Goal: Browse casually: Explore the website without a specific task or goal

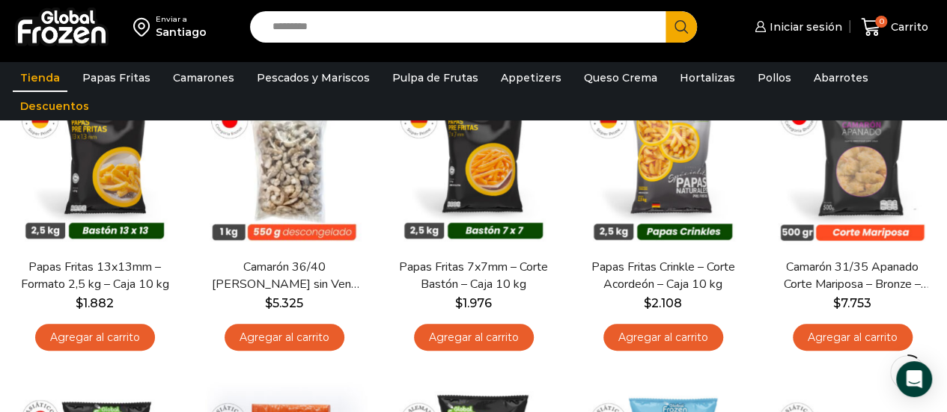
scroll to position [225, 0]
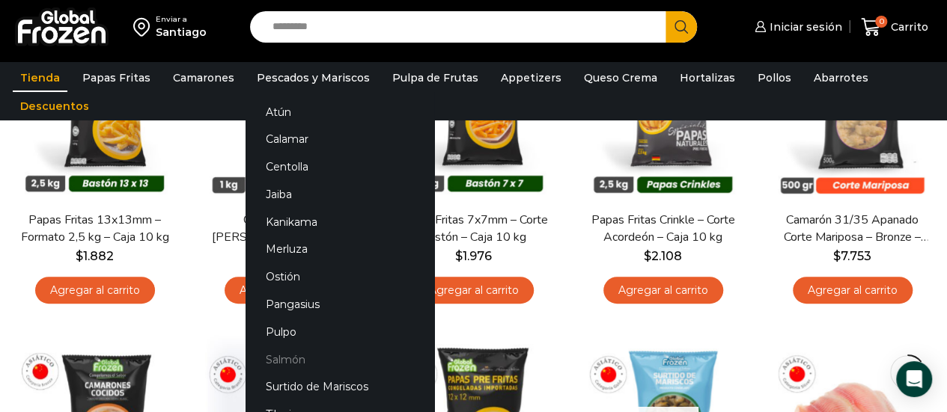
click at [271, 360] on link "Salmón" at bounding box center [340, 360] width 189 height 28
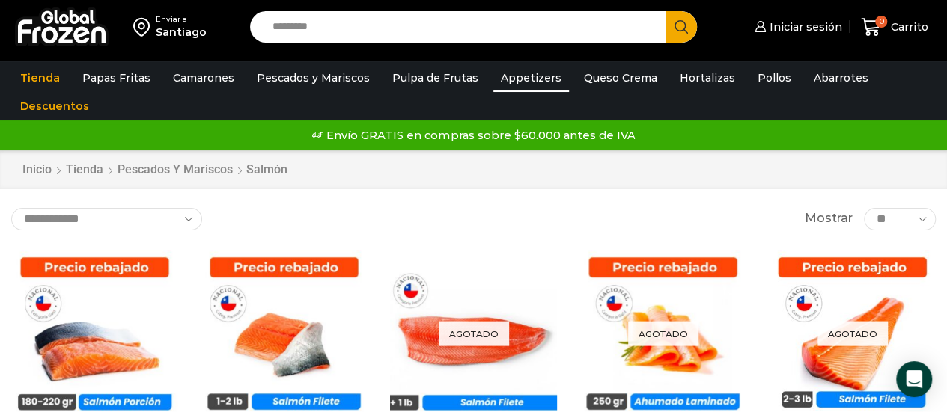
click at [512, 74] on link "Appetizers" at bounding box center [531, 78] width 76 height 28
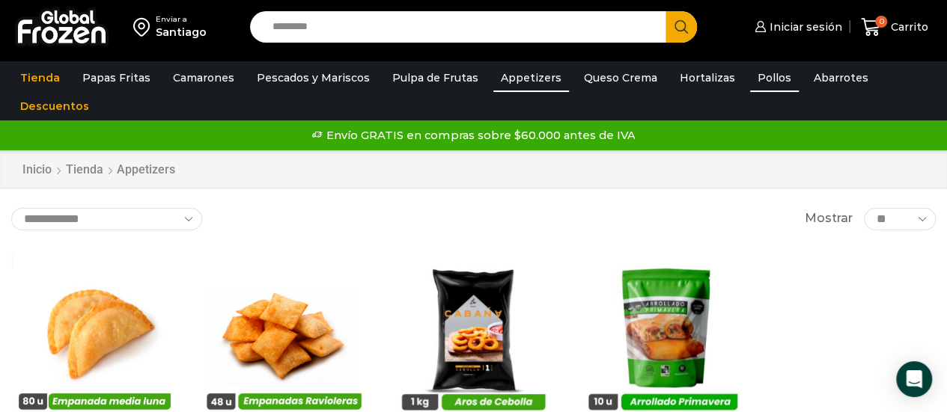
click at [753, 79] on link "Pollos" at bounding box center [774, 78] width 49 height 28
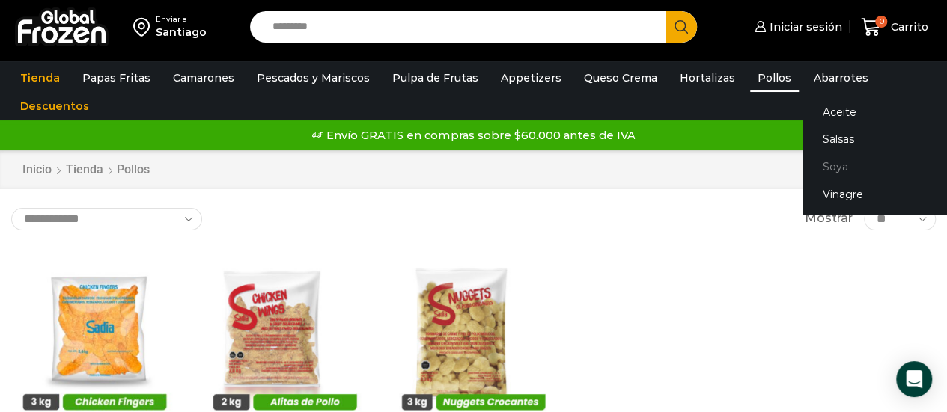
click at [807, 166] on link "Soya" at bounding box center [896, 167] width 189 height 28
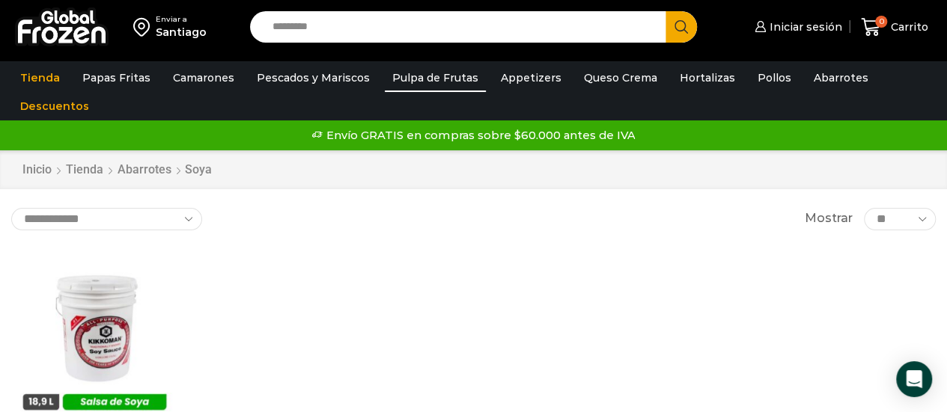
click at [435, 79] on link "Pulpa de Frutas" at bounding box center [435, 78] width 101 height 28
